Goal: Task Accomplishment & Management: Manage account settings

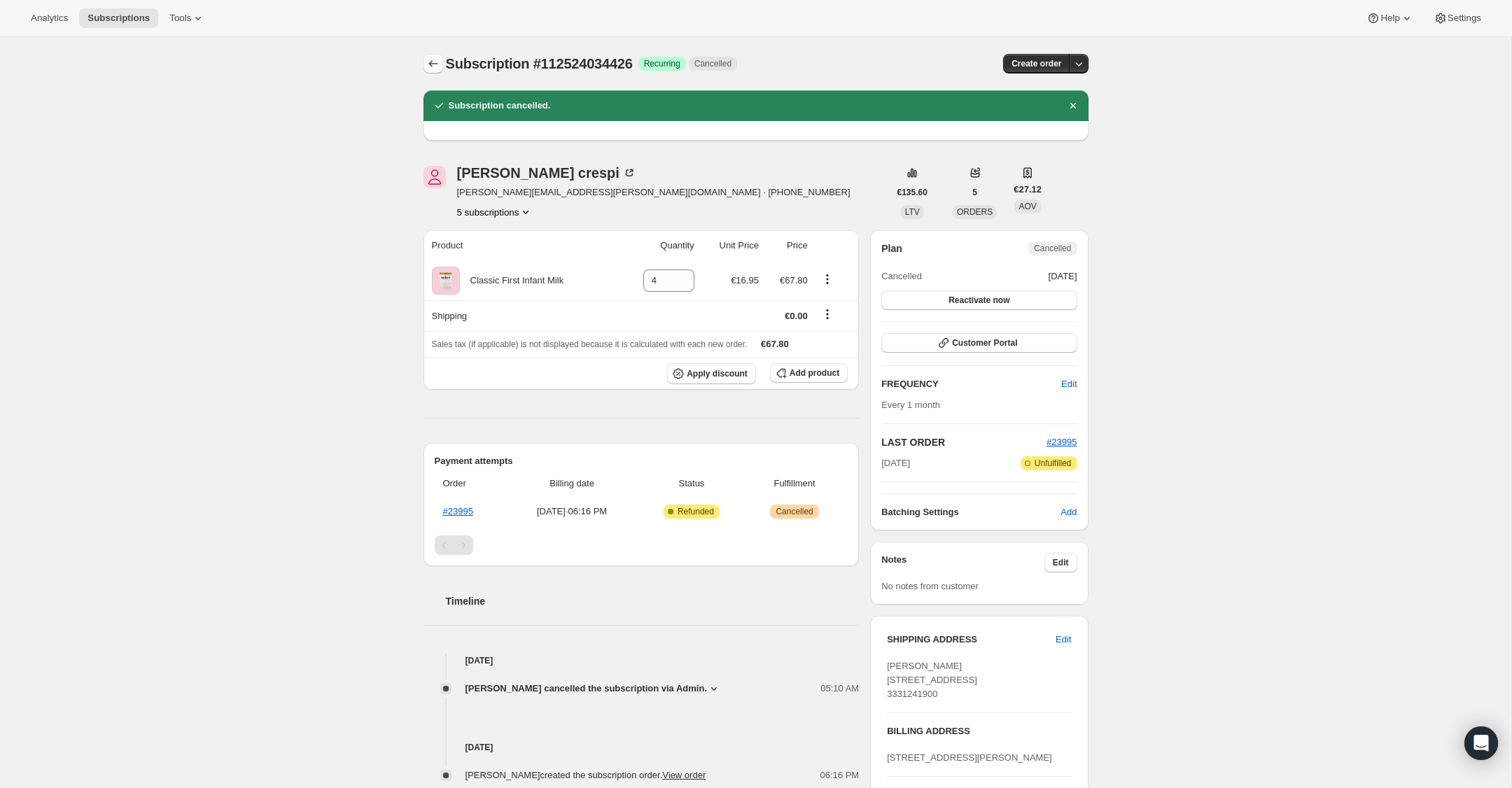
click at [432, 67] on icon "Subscriptions" at bounding box center [433, 64] width 14 height 14
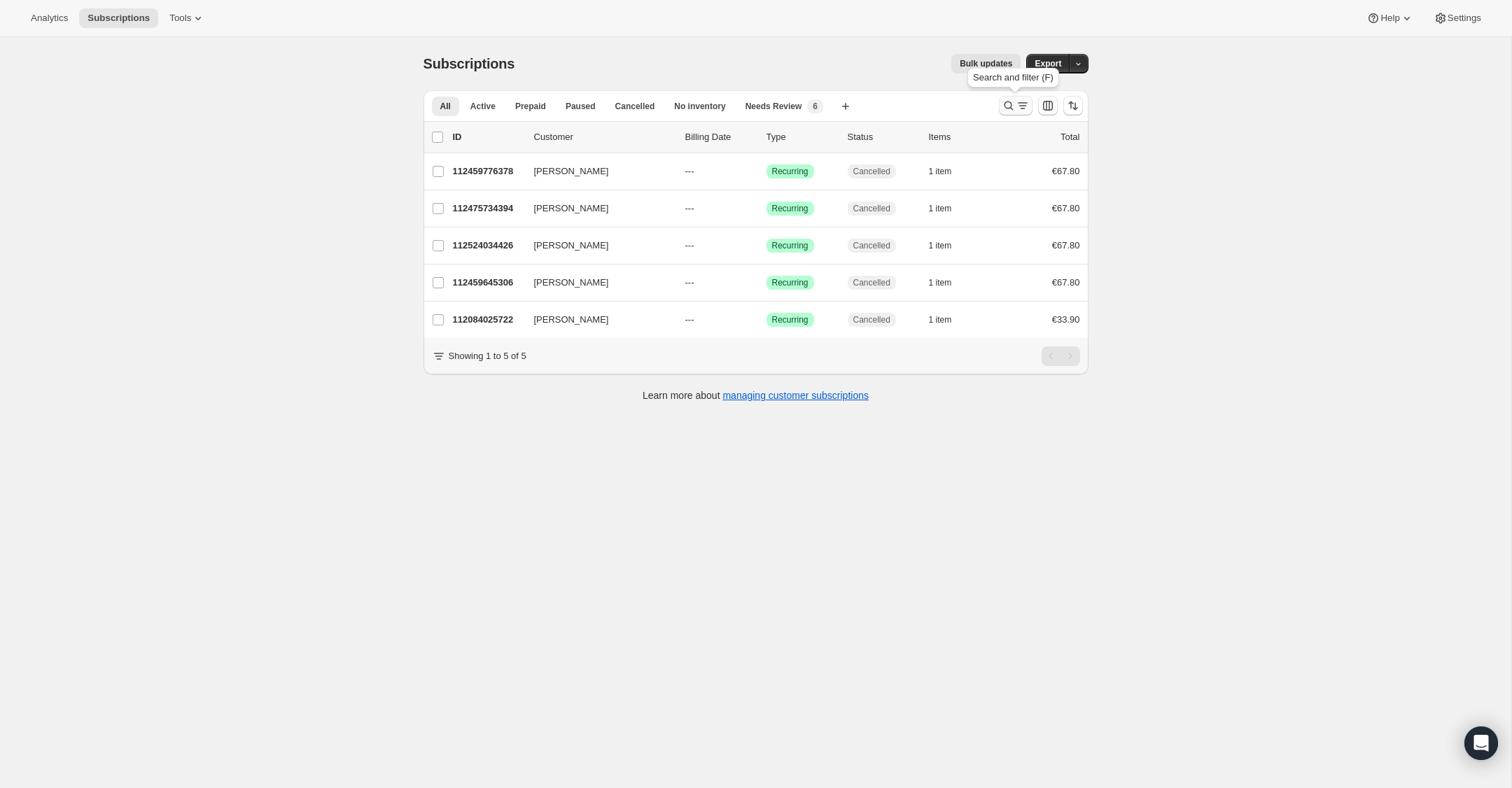
click at [1008, 102] on icon "Search and filter results" at bounding box center [1009, 106] width 14 height 14
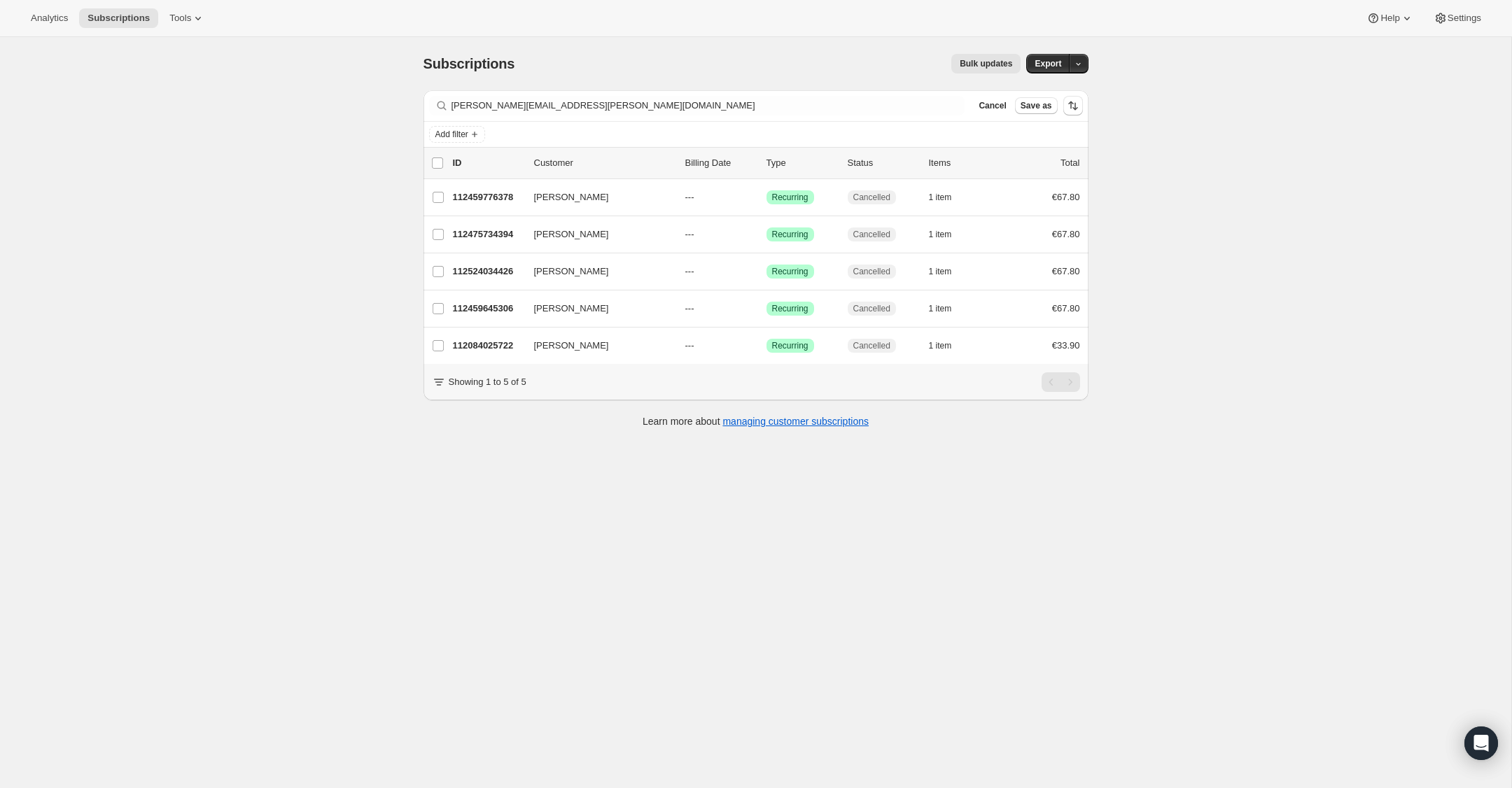
drag, startPoint x: 1008, startPoint y: 102, endPoint x: 631, endPoint y: 86, distance: 377.3
click at [631, 86] on div "Subscriptions. This page is ready Subscriptions Bulk updates More actions Bulk …" at bounding box center [756, 240] width 698 height 405
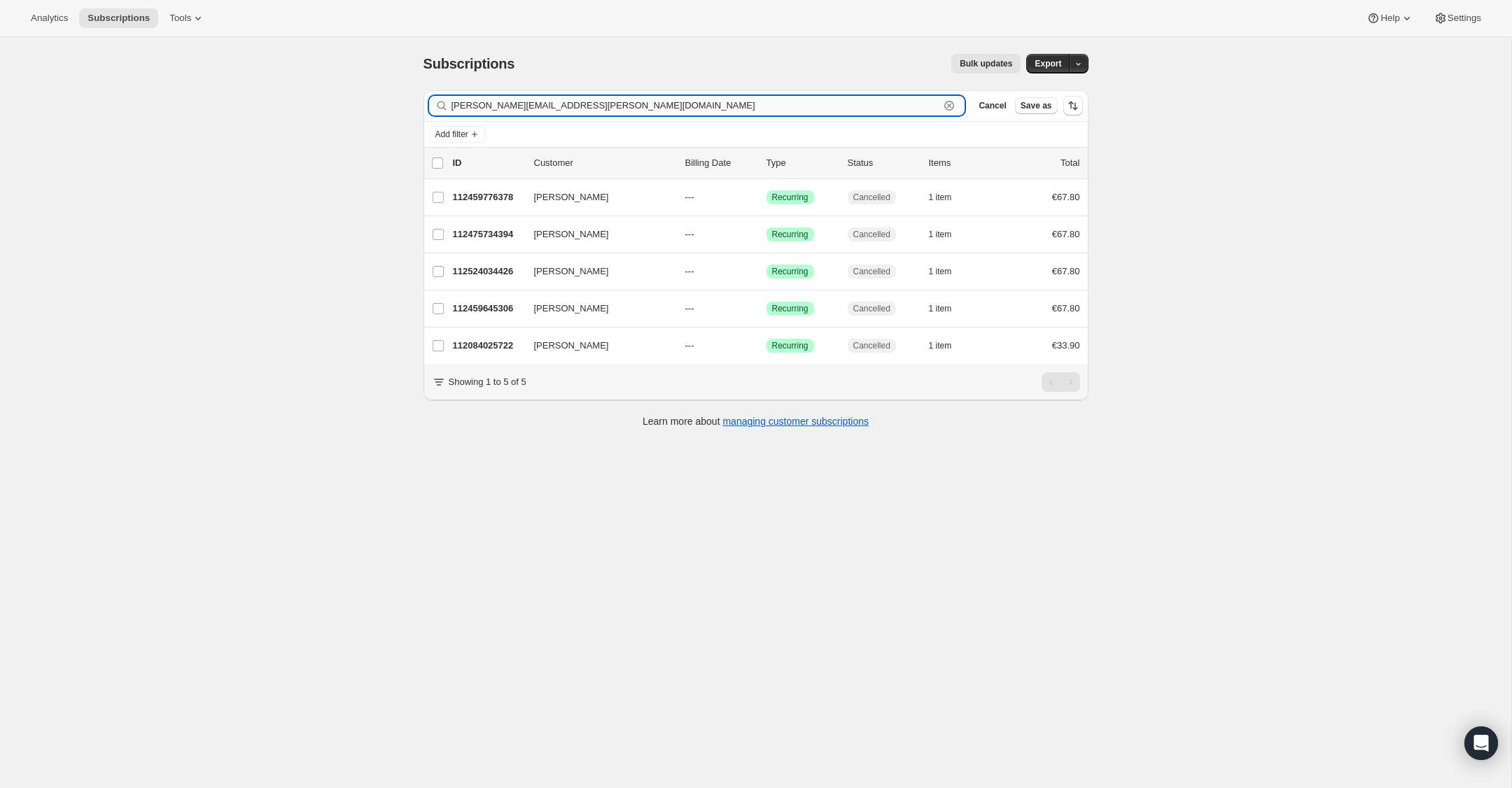
click at [626, 107] on input "[PERSON_NAME][EMAIL_ADDRESS][PERSON_NAME][DOMAIN_NAME]" at bounding box center [696, 106] width 489 height 20
drag, startPoint x: 626, startPoint y: 107, endPoint x: 436, endPoint y: 103, distance: 190.0
click at [436, 103] on div "[PERSON_NAME][EMAIL_ADDRESS][PERSON_NAME][DOMAIN_NAME] Clear" at bounding box center [697, 106] width 536 height 20
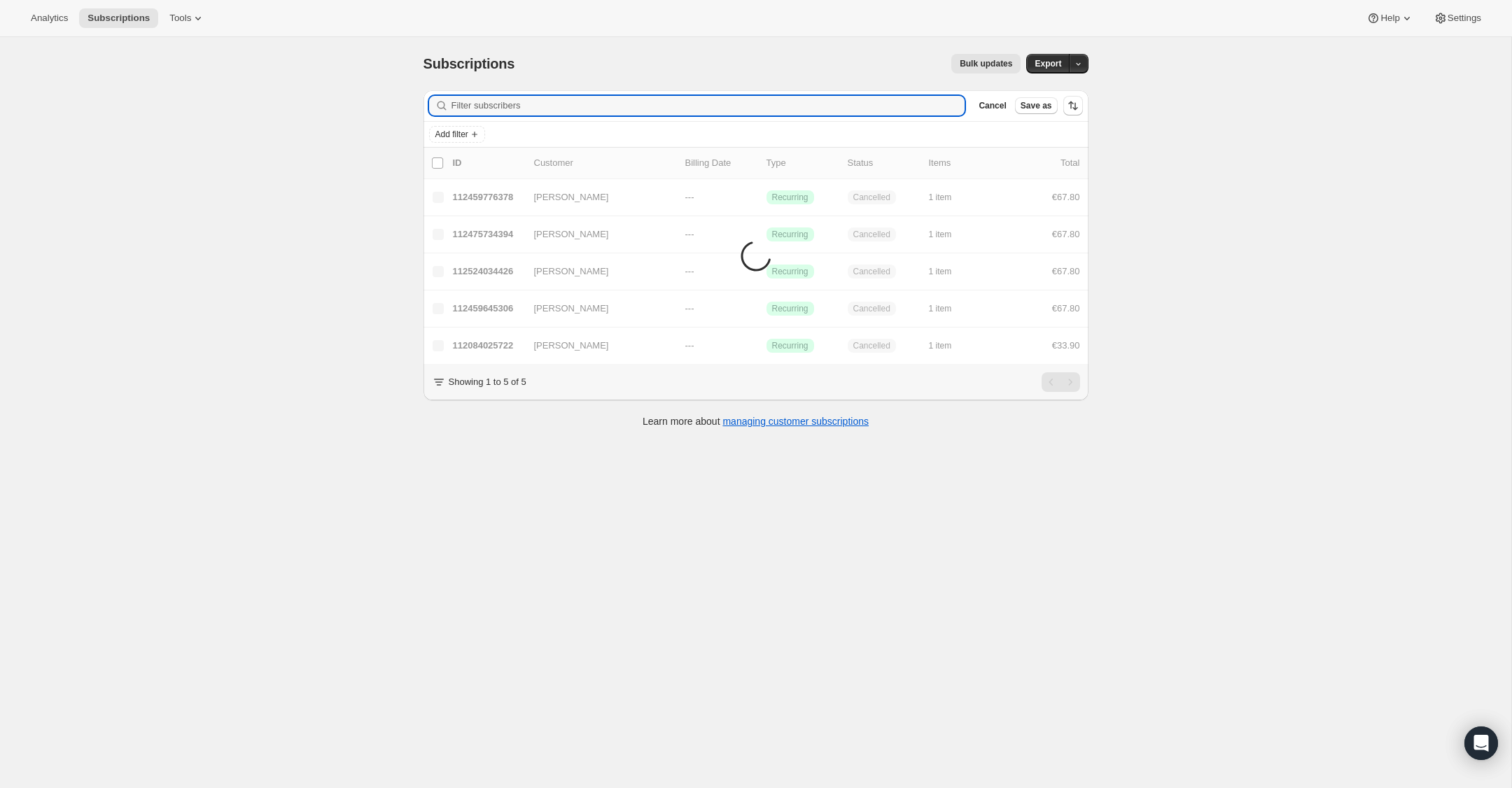
paste input "[PERSON_NAME][EMAIL_ADDRESS][DOMAIN_NAME]"
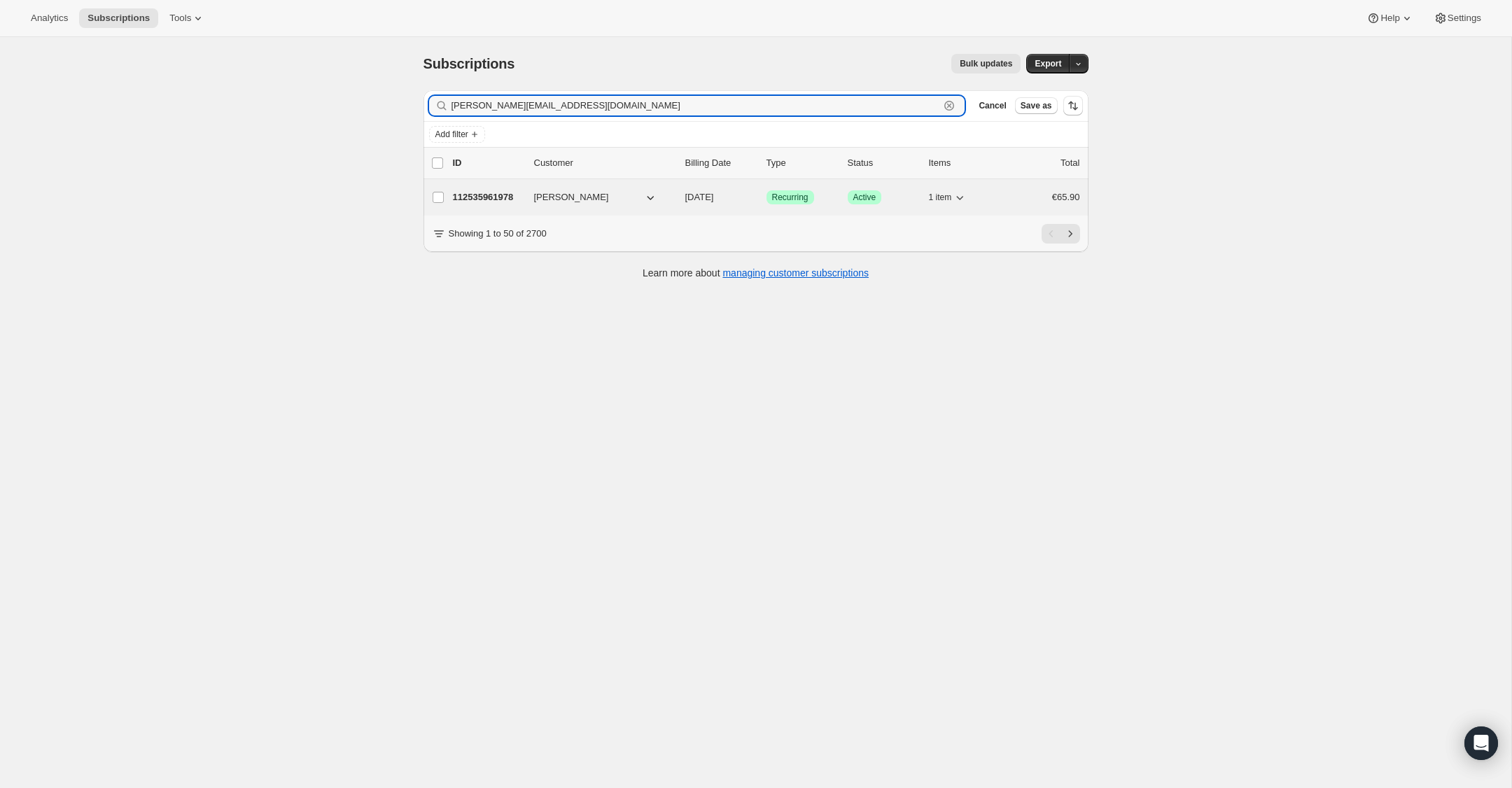
type input "[PERSON_NAME][EMAIL_ADDRESS][DOMAIN_NAME]"
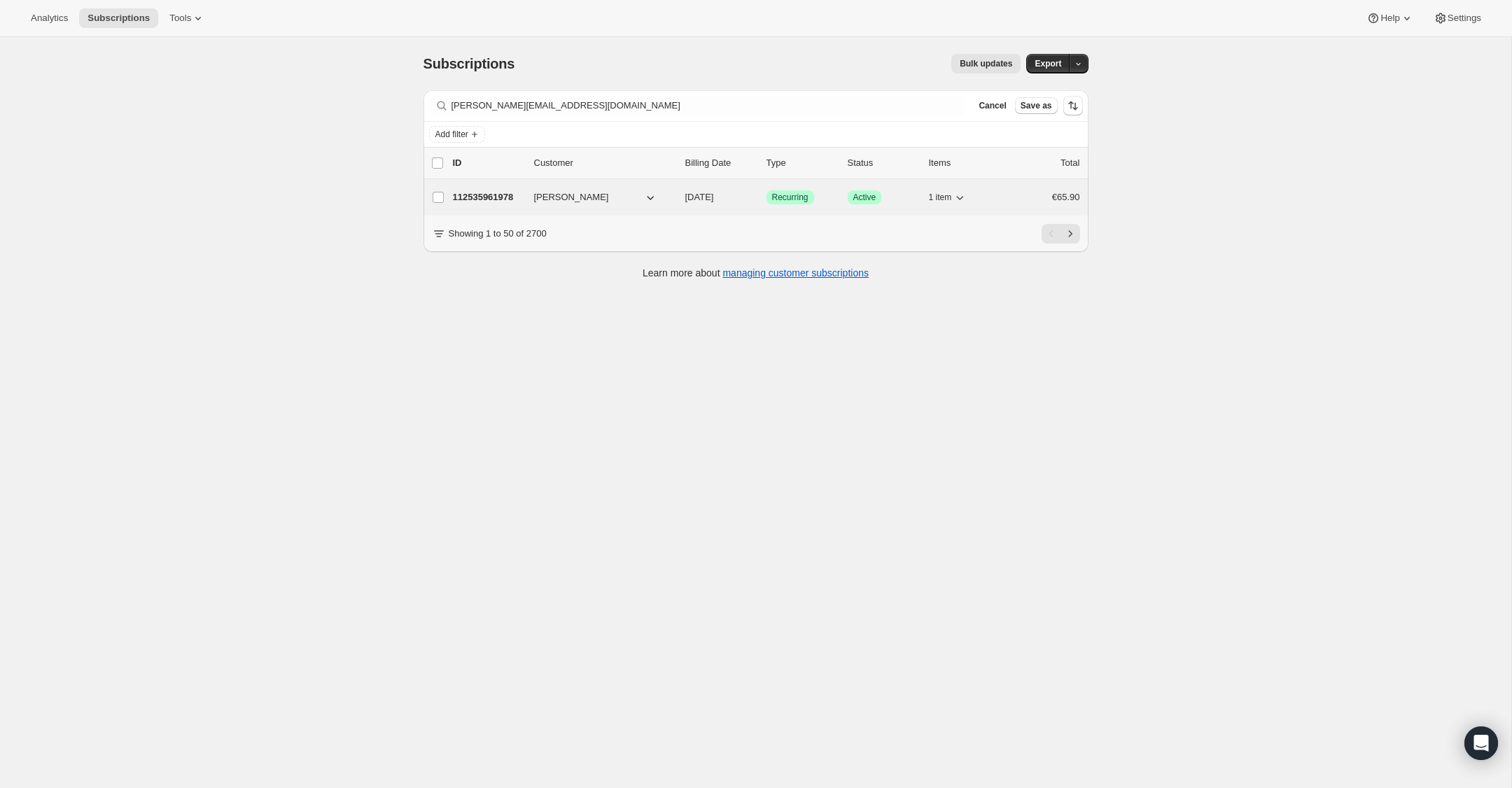
click at [482, 194] on p "112535961978" at bounding box center [488, 198] width 70 height 14
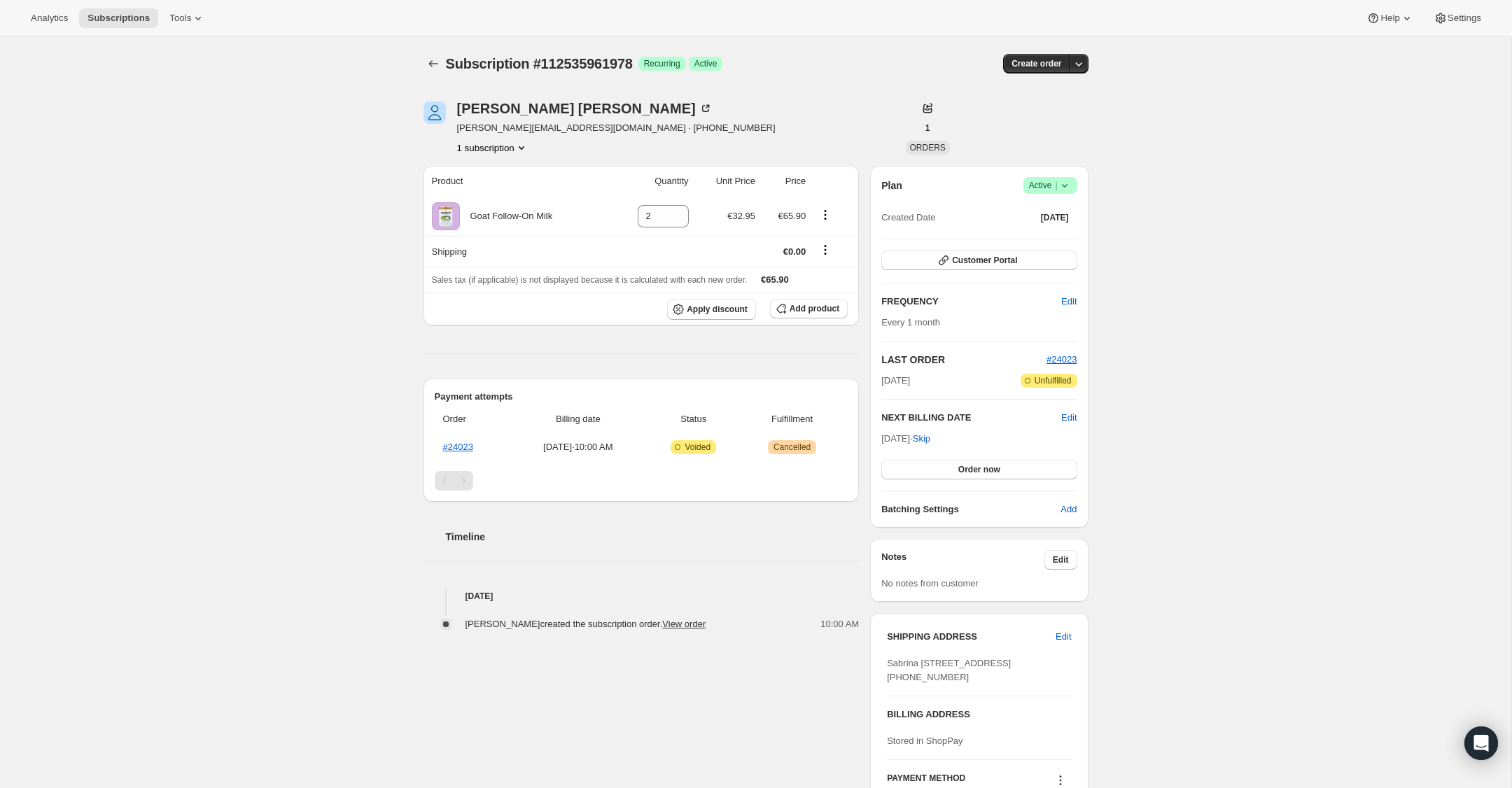
click at [1067, 186] on icon at bounding box center [1065, 186] width 14 height 14
click at [1055, 240] on span "Cancel subscription" at bounding box center [1046, 236] width 79 height 11
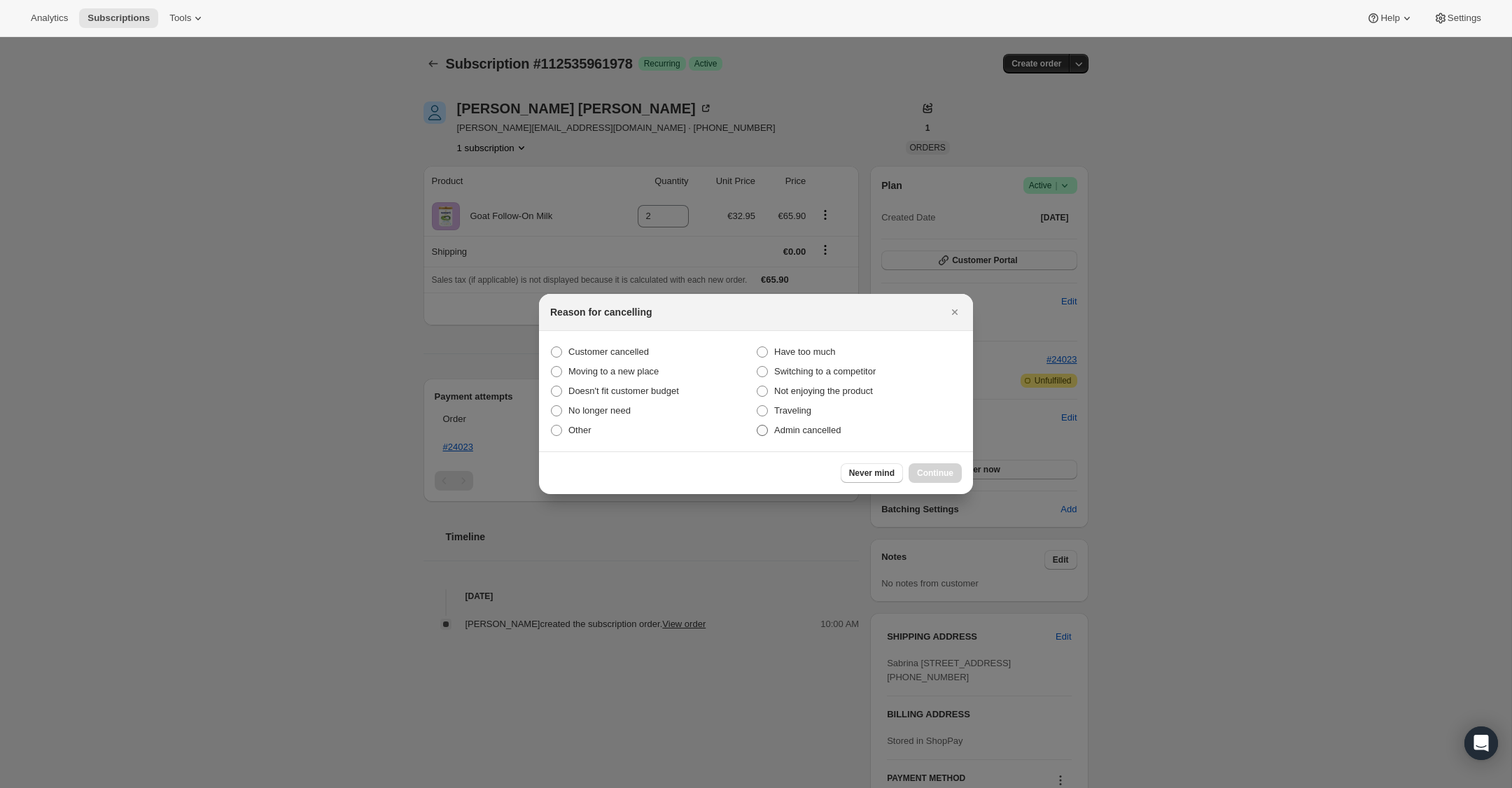
click at [761, 428] on span ":rii:" at bounding box center [762, 430] width 11 height 11
click at [757, 426] on input "Admin cancelled" at bounding box center [757, 425] width 1 height 1
radio input "true"
click at [924, 469] on span "Continue" at bounding box center [936, 473] width 36 height 11
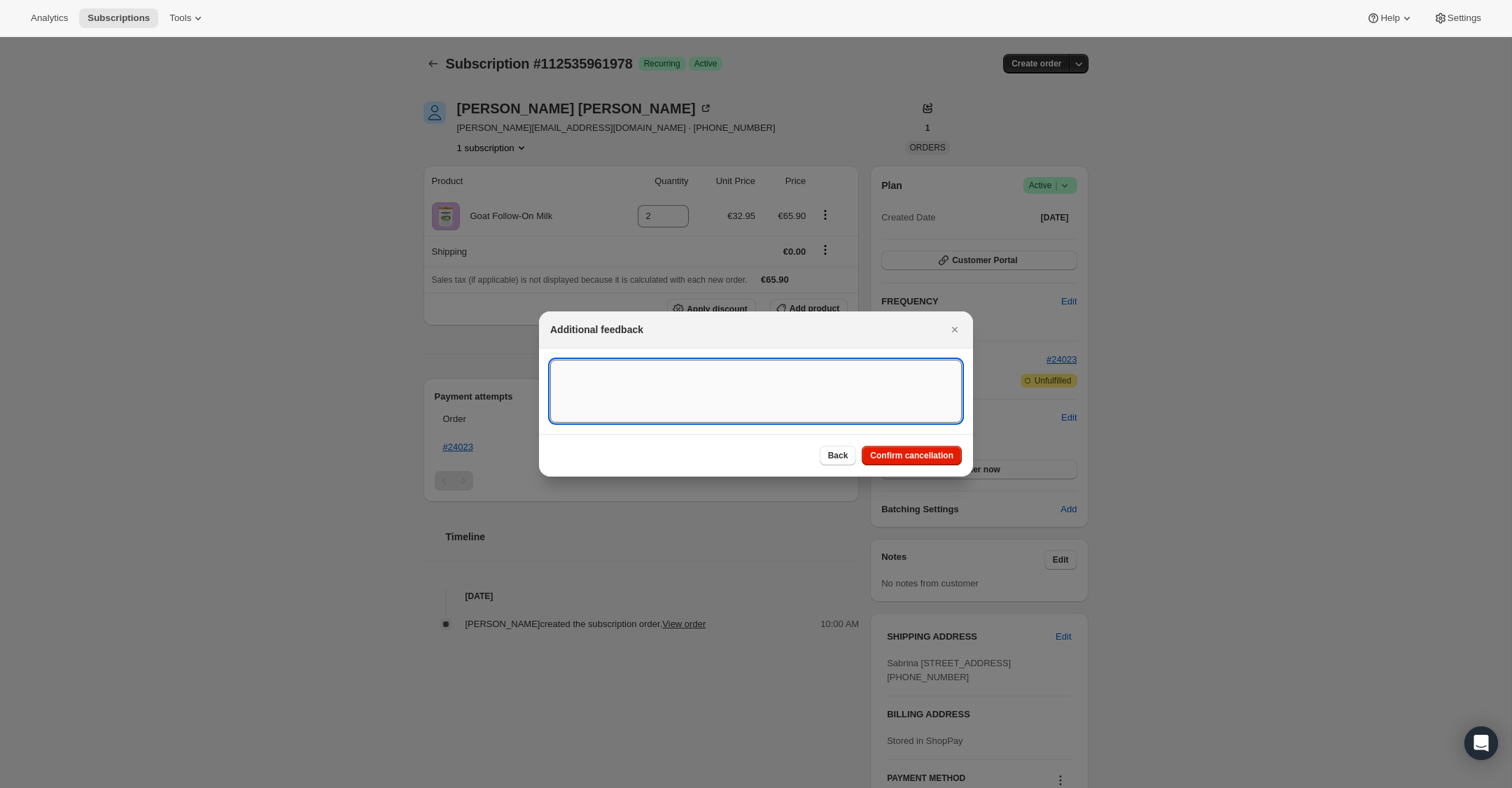
click at [822, 383] on textarea ":rii:" at bounding box center [756, 391] width 412 height 63
type textarea "US Billing"
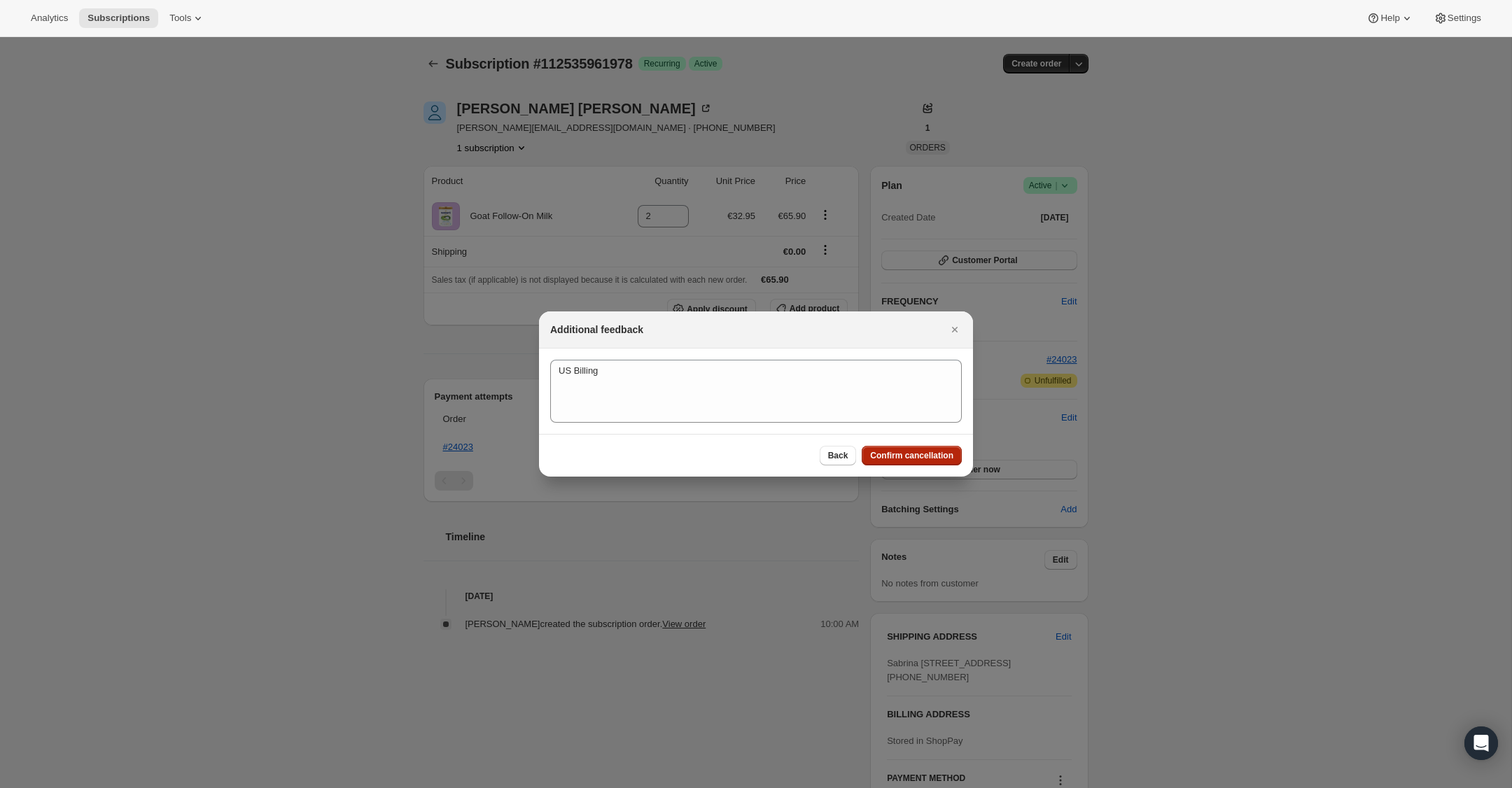
click at [940, 463] on button "Confirm cancellation" at bounding box center [912, 456] width 100 height 20
